Goal: Task Accomplishment & Management: Use online tool/utility

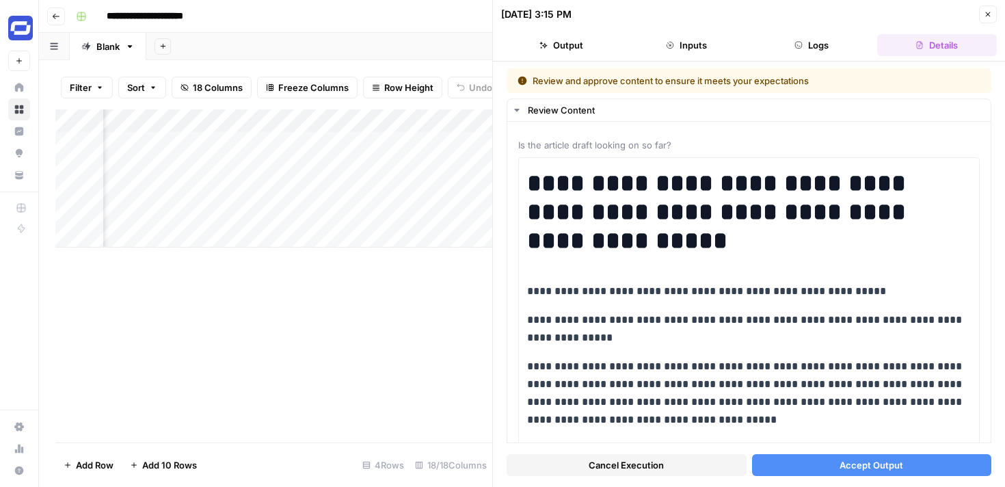
click at [860, 471] on span "Accept Output" at bounding box center [871, 465] width 64 height 14
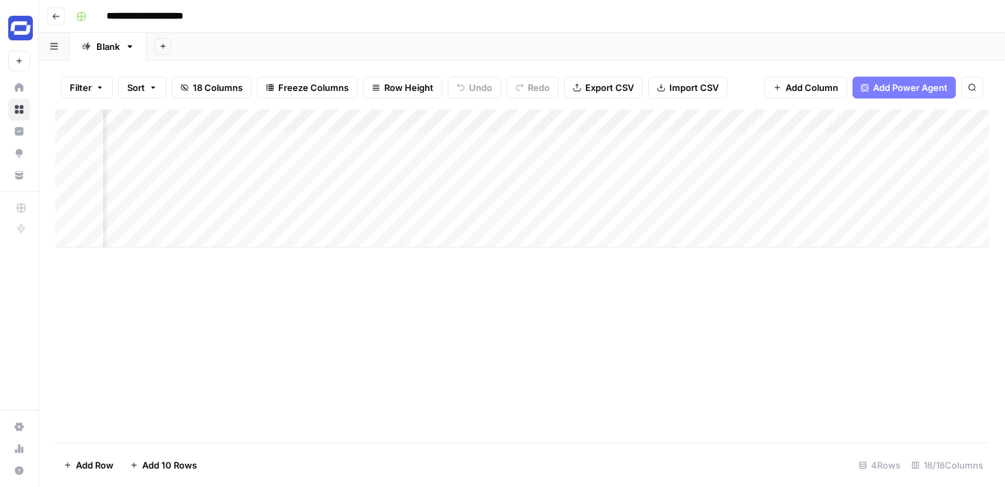
scroll to position [0, 1638]
click at [761, 167] on div "Add Column" at bounding box center [521, 178] width 933 height 138
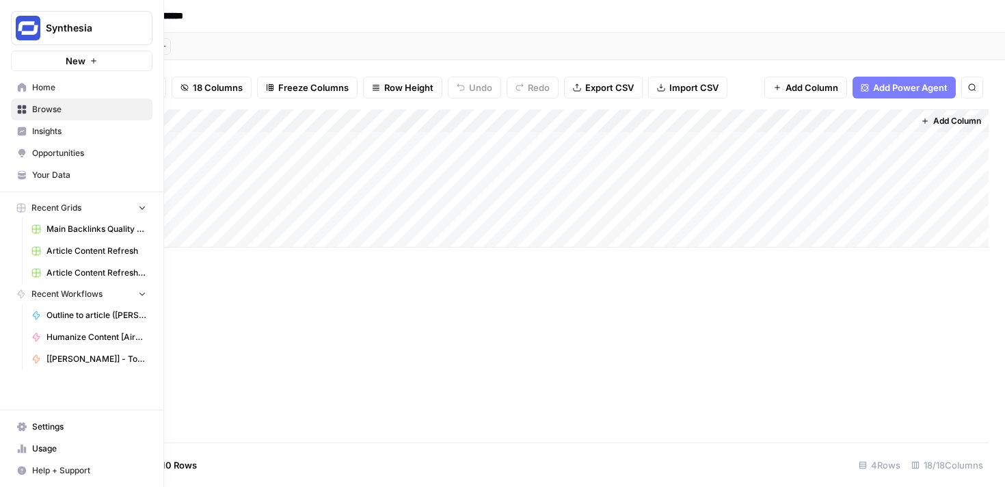
click at [58, 448] on span "Usage" at bounding box center [89, 448] width 114 height 12
click at [58, 449] on span "Usage" at bounding box center [89, 448] width 114 height 12
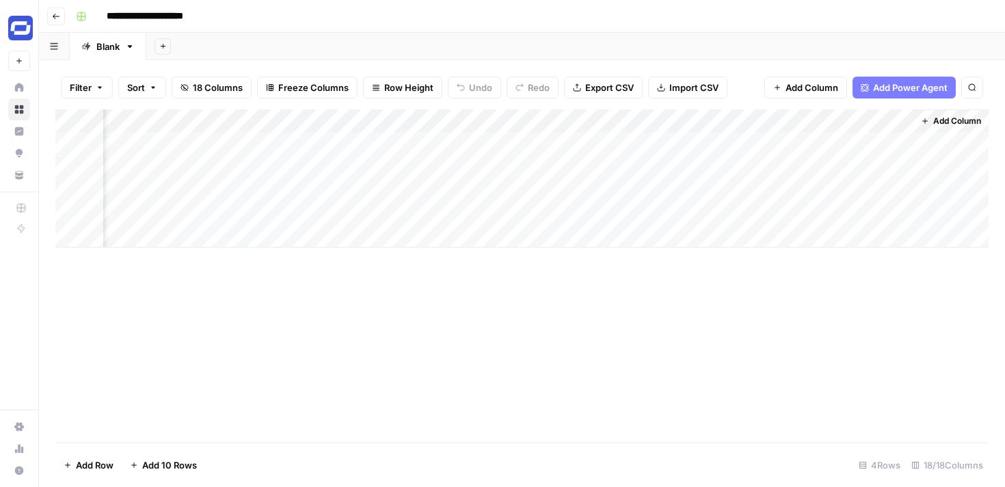
click at [895, 165] on div "Add Column" at bounding box center [521, 178] width 933 height 138
click at [898, 166] on div "Add Column" at bounding box center [521, 178] width 933 height 138
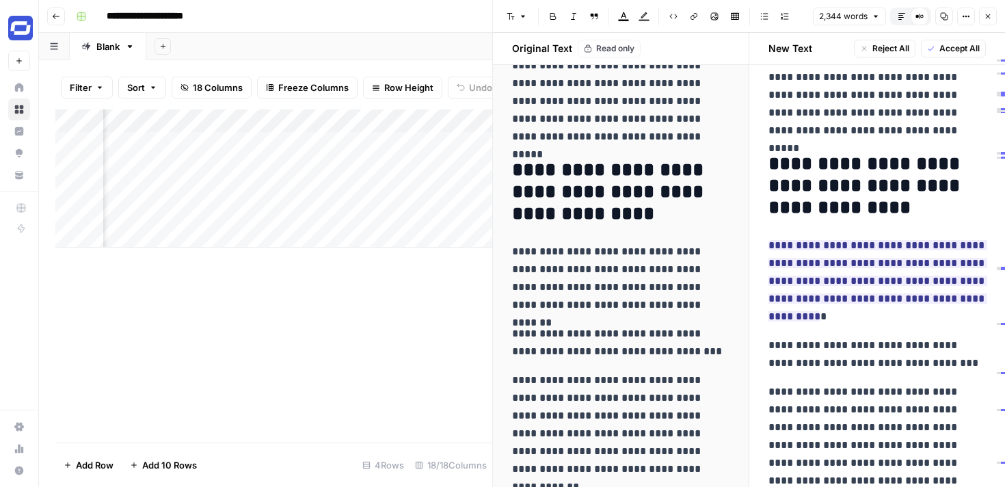
scroll to position [373, 0]
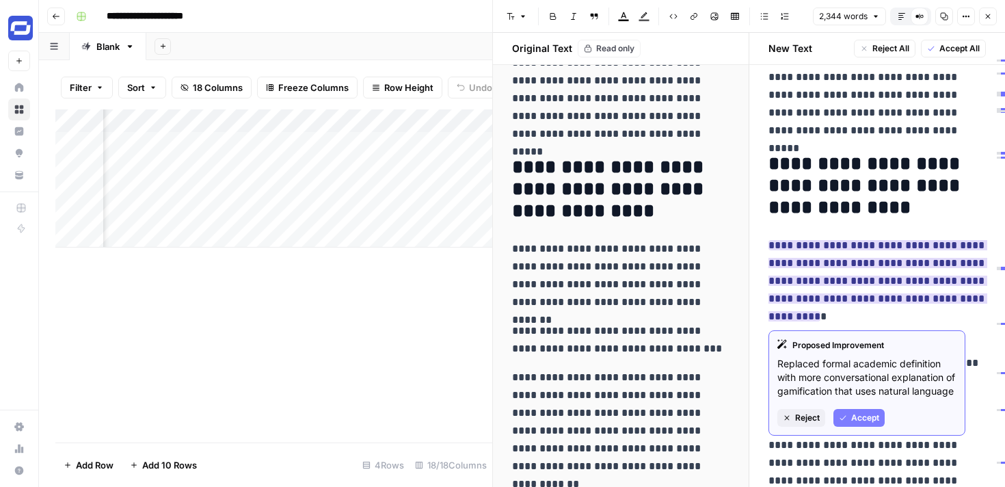
click at [798, 424] on span "Reject" at bounding box center [807, 417] width 25 height 12
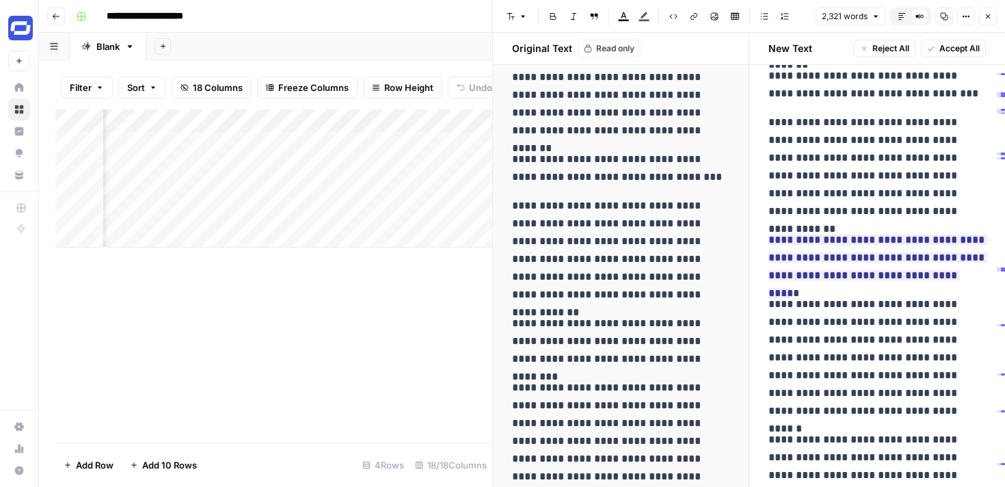
scroll to position [546, 0]
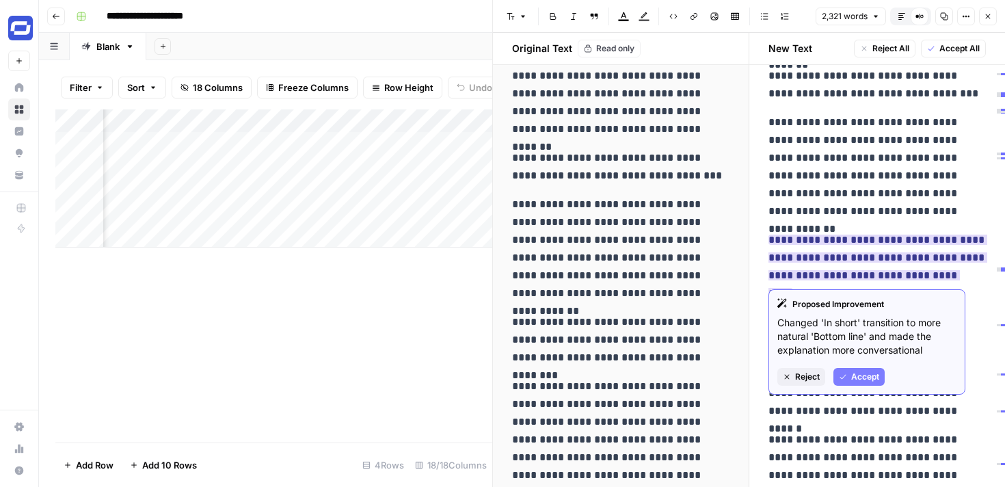
click at [795, 380] on span "Reject" at bounding box center [807, 376] width 25 height 12
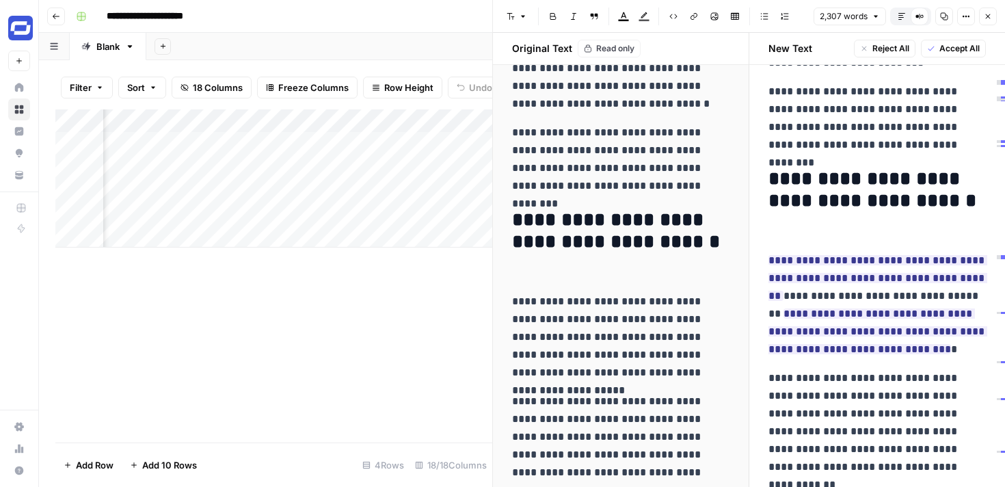
scroll to position [1277, 0]
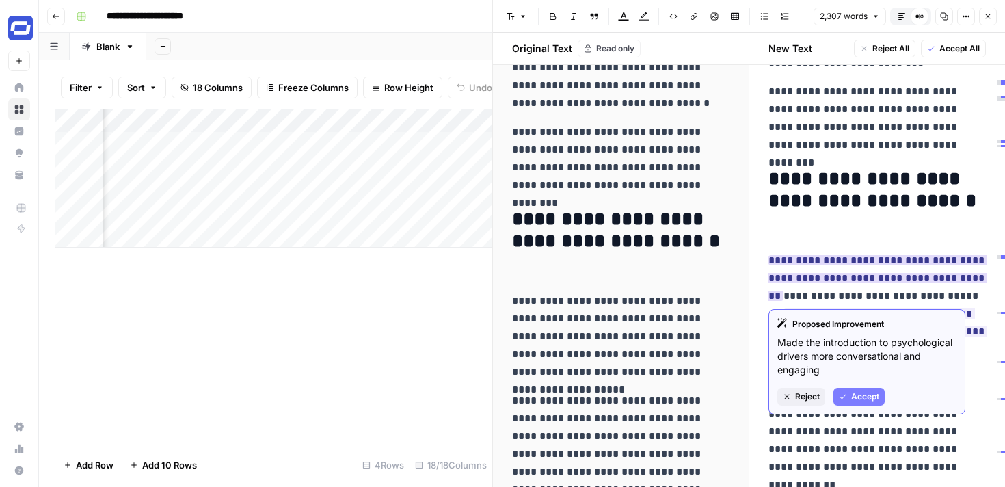
click at [855, 396] on span "Accept" at bounding box center [865, 396] width 28 height 12
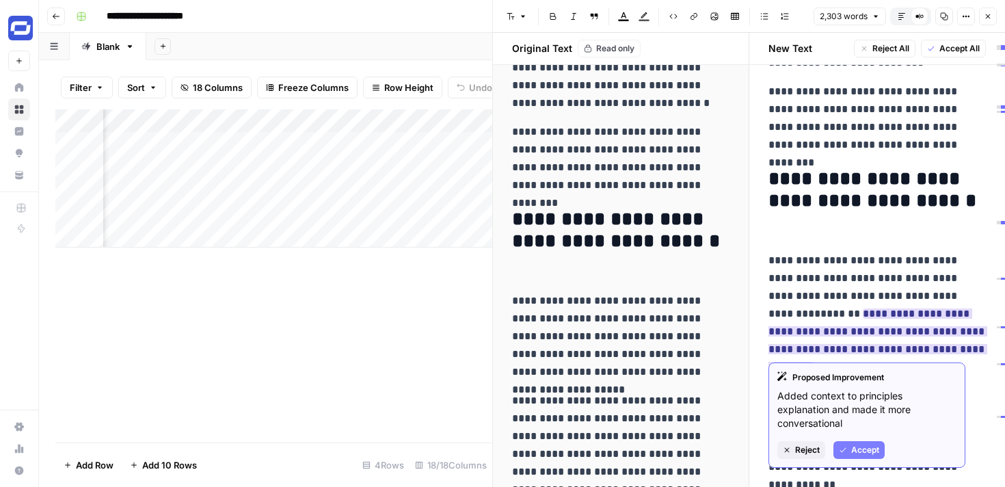
click at [811, 448] on span "Reject" at bounding box center [807, 450] width 25 height 12
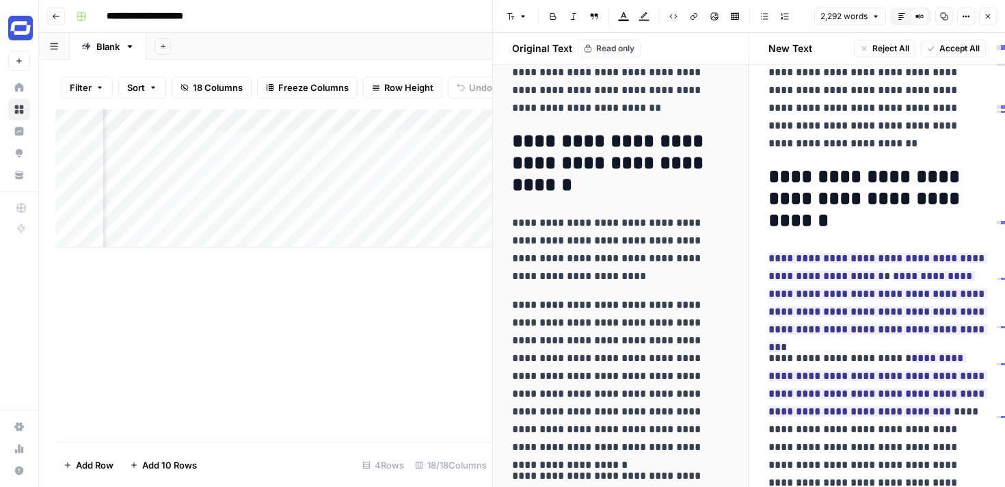
scroll to position [2239, 0]
